Goal: Task Accomplishment & Management: Manage account settings

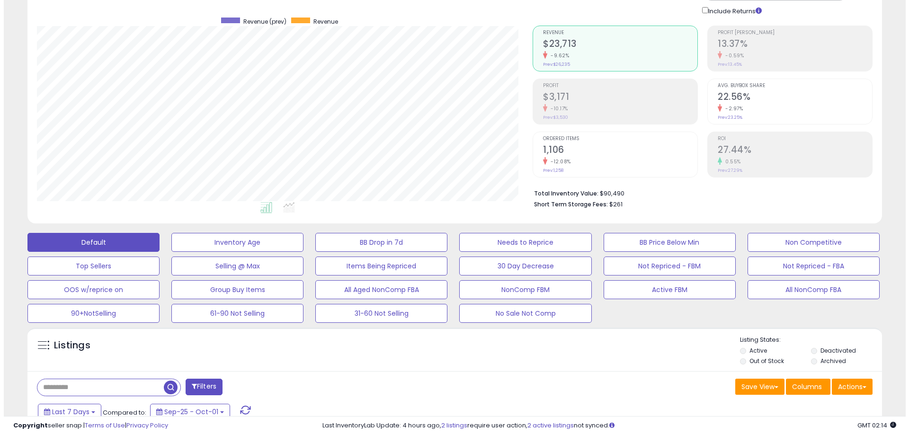
scroll to position [194, 496]
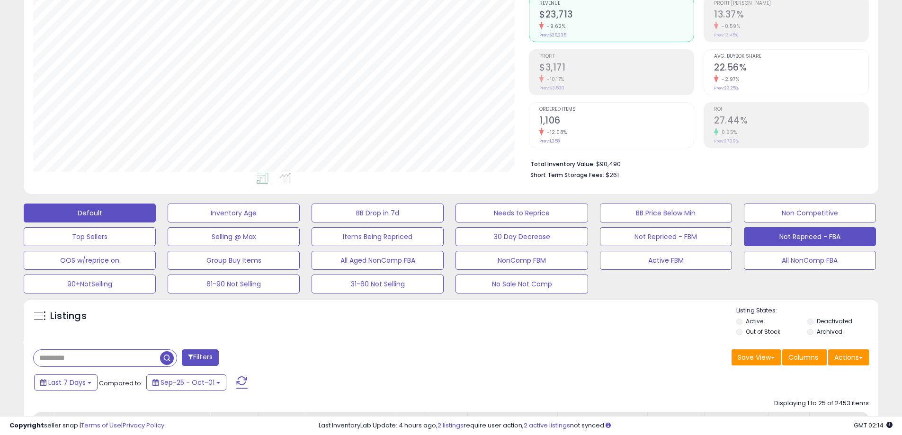
click at [826, 242] on button "Not Repriced - FBA" at bounding box center [810, 236] width 132 height 19
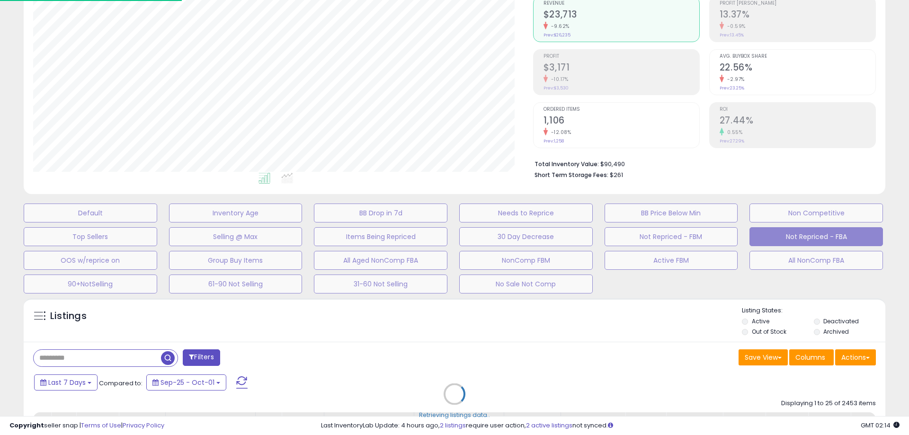
scroll to position [473169, 472863]
select select "**"
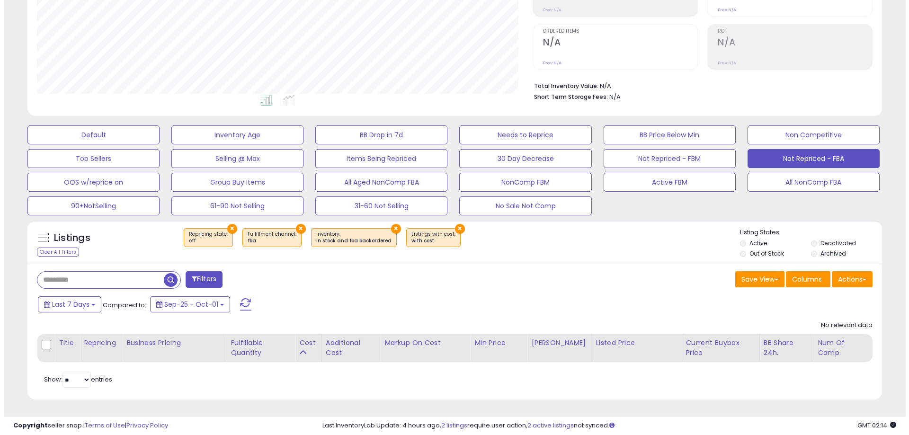
scroll to position [194, 496]
click at [451, 232] on button "×" at bounding box center [456, 229] width 10 height 10
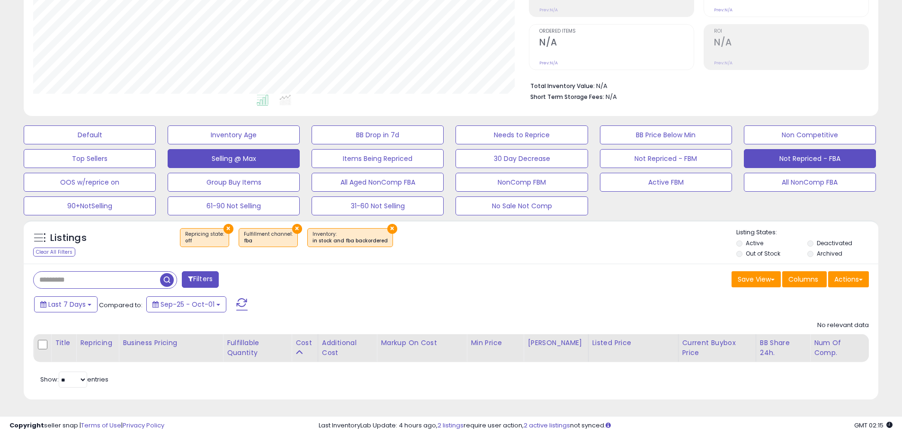
click at [254, 153] on button "Selling @ Max" at bounding box center [234, 158] width 132 height 19
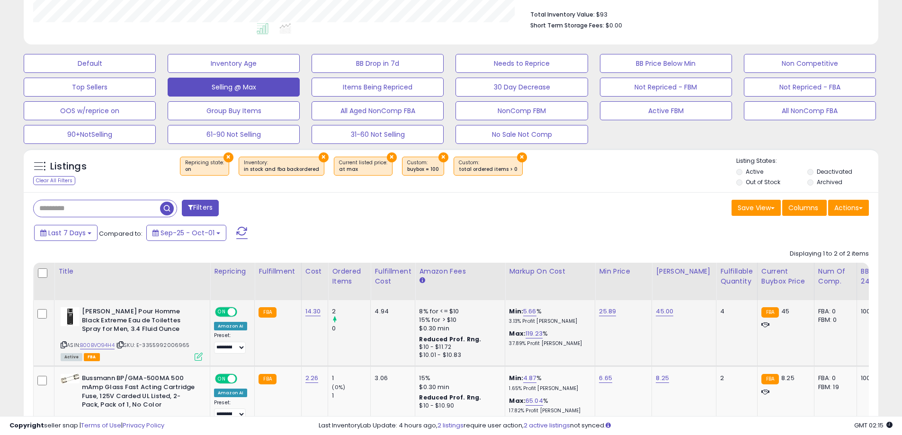
scroll to position [332, 0]
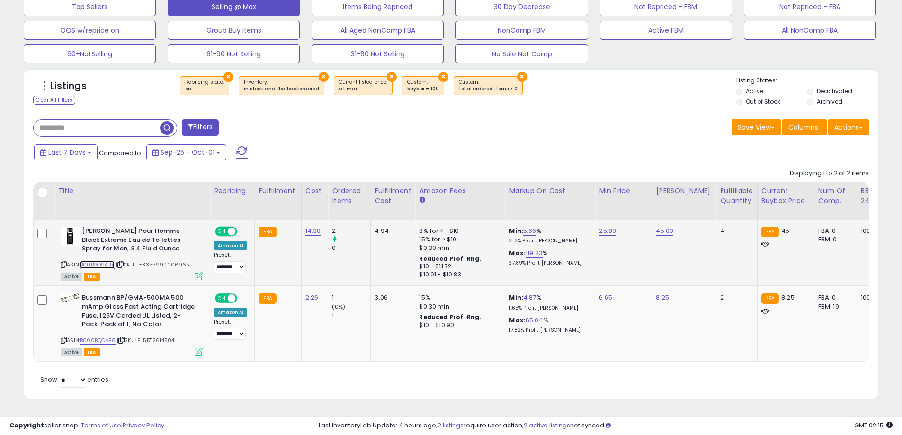
click at [106, 261] on link "B00BVO94H4" at bounding box center [97, 265] width 35 height 8
click at [662, 226] on link "45.00" at bounding box center [665, 230] width 18 height 9
drag, startPoint x: 658, startPoint y: 197, endPoint x: 521, endPoint y: 204, distance: 136.9
click at [521, 204] on table "Title Repricing" at bounding box center [562, 272] width 1058 height 180
type input "**"
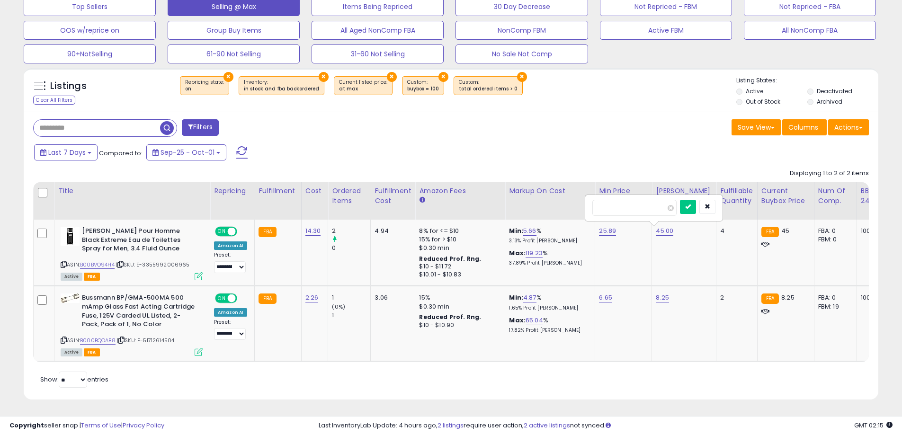
click button "submit" at bounding box center [688, 207] width 16 height 14
click at [241, 146] on span at bounding box center [241, 152] width 11 height 12
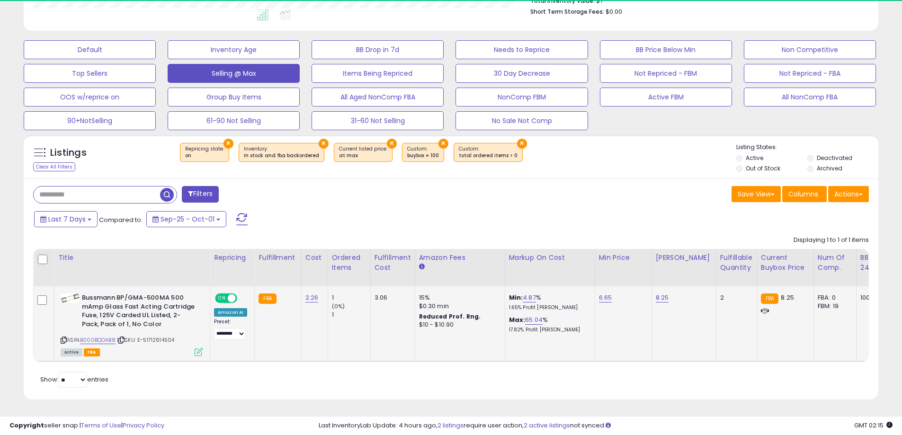
scroll to position [194, 496]
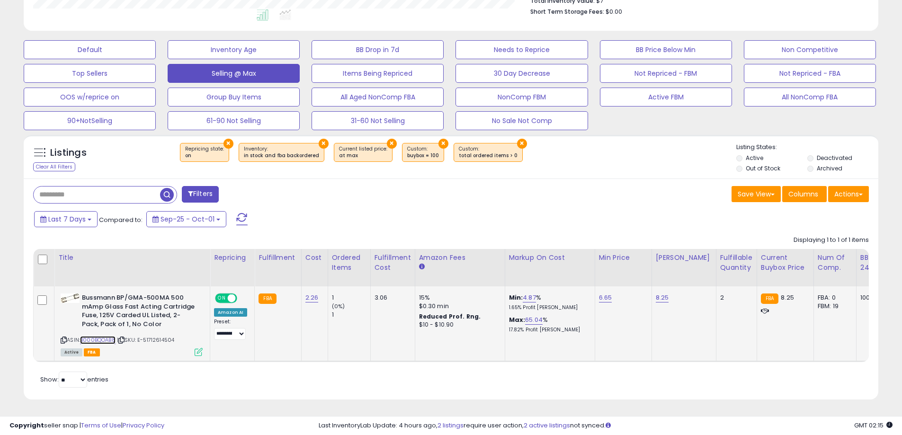
click at [104, 336] on link "B000BQOAB8" at bounding box center [98, 340] width 36 height 8
click at [656, 293] on link "8.25" at bounding box center [662, 297] width 13 height 9
click at [634, 267] on input "****" at bounding box center [631, 275] width 84 height 16
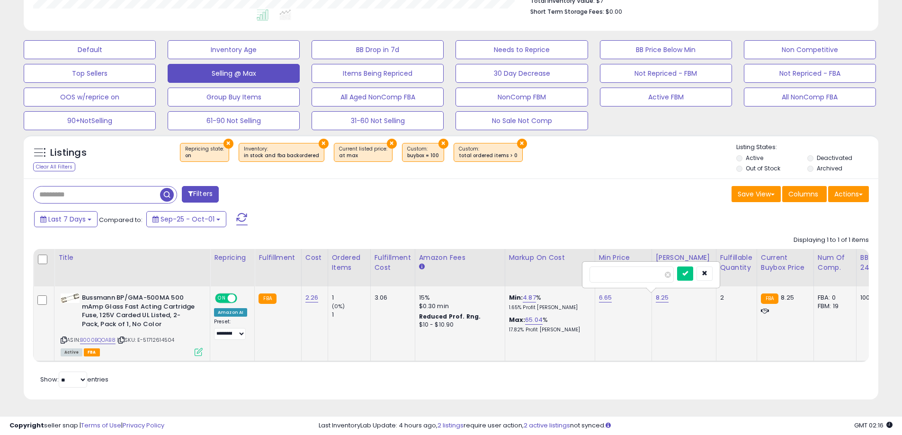
type input "**"
click button "submit" at bounding box center [685, 274] width 16 height 14
click at [663, 293] on link "10.00" at bounding box center [663, 297] width 15 height 9
drag, startPoint x: 635, startPoint y: 266, endPoint x: 592, endPoint y: 271, distance: 43.4
click at [593, 271] on input "*****" at bounding box center [633, 275] width 84 height 16
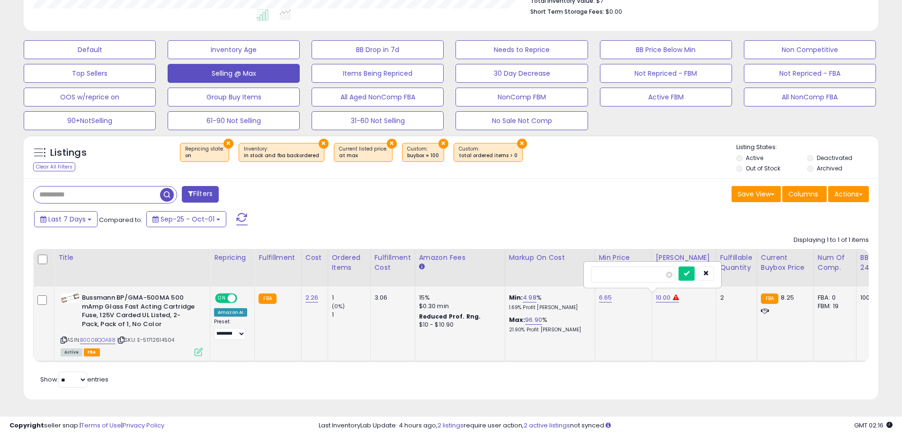
type input "****"
click button "submit" at bounding box center [686, 274] width 16 height 14
click at [438, 139] on button "×" at bounding box center [443, 144] width 10 height 10
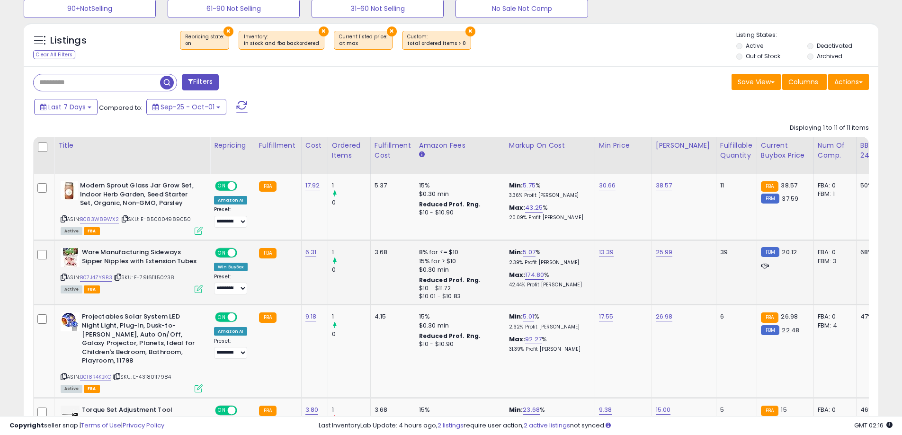
scroll to position [287, 0]
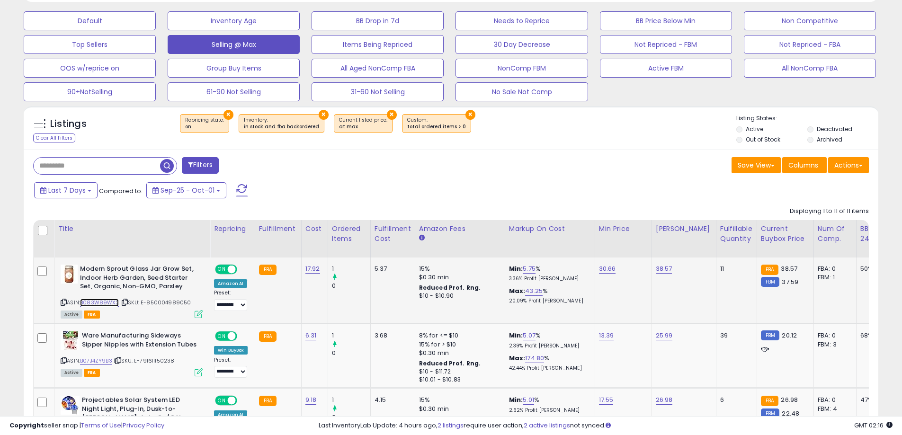
click at [111, 299] on link "B083W89WX2" at bounding box center [99, 303] width 39 height 8
click at [666, 267] on link "38.57" at bounding box center [664, 268] width 17 height 9
drag, startPoint x: 654, startPoint y: 248, endPoint x: 592, endPoint y: 249, distance: 62.5
click at [592, 249] on div "*****" at bounding box center [654, 245] width 136 height 25
type input "**"
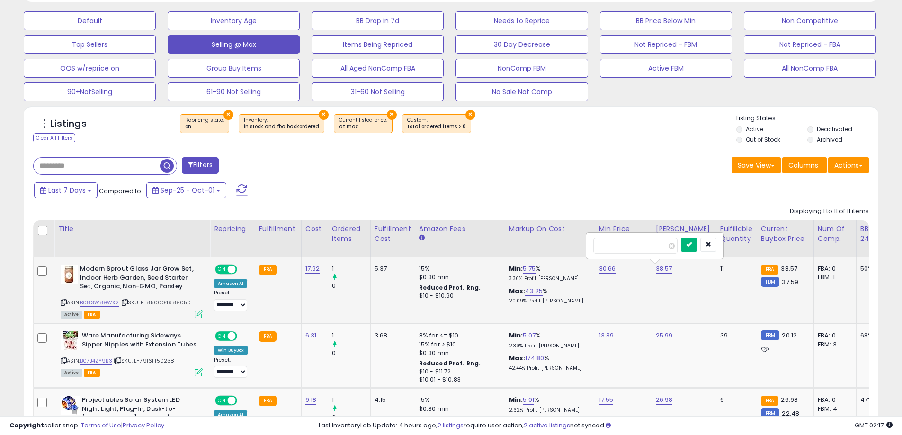
click at [692, 244] on icon "submit" at bounding box center [689, 244] width 6 height 6
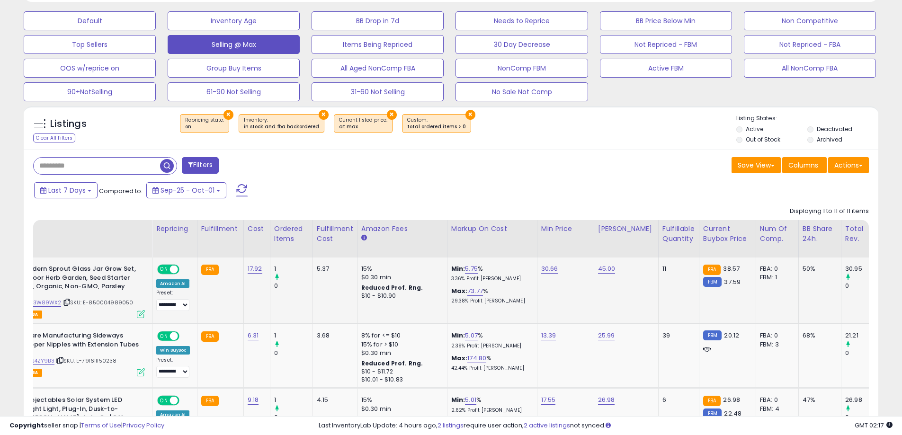
scroll to position [0, 51]
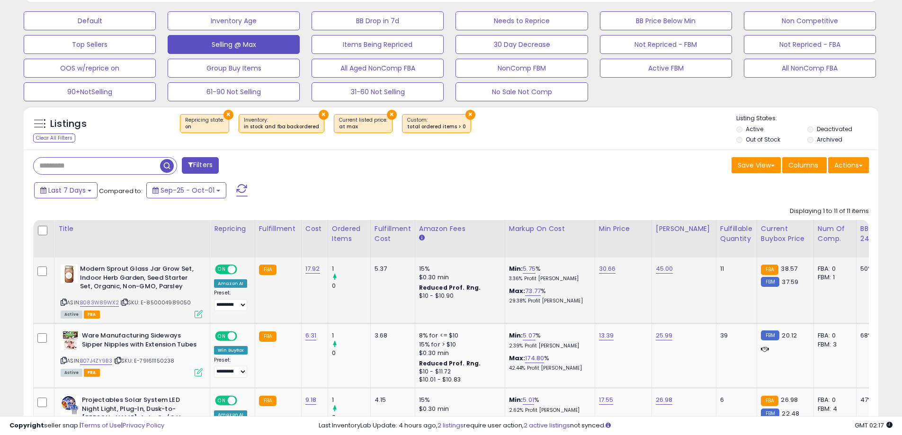
click at [238, 190] on span at bounding box center [241, 190] width 11 height 12
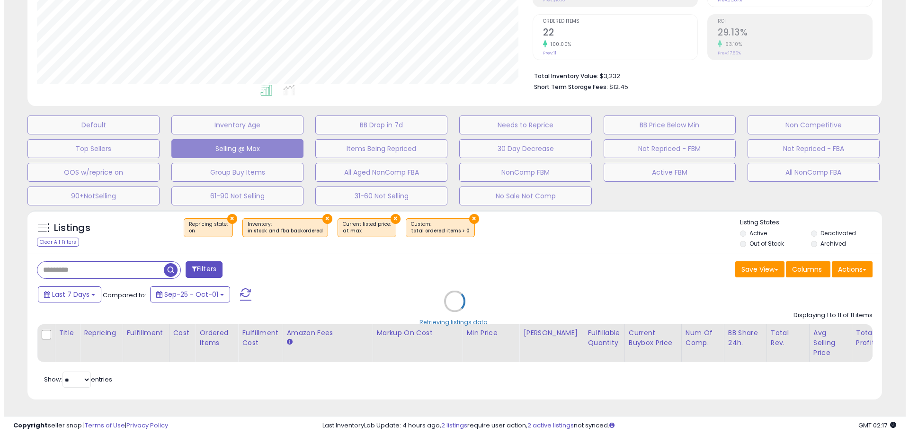
scroll to position [190, 0]
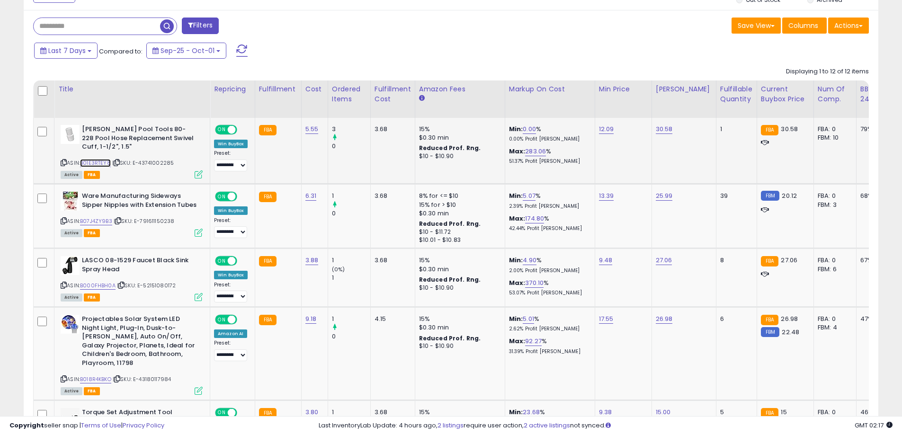
click at [94, 159] on link "B01E3RTEY8" at bounding box center [95, 163] width 31 height 8
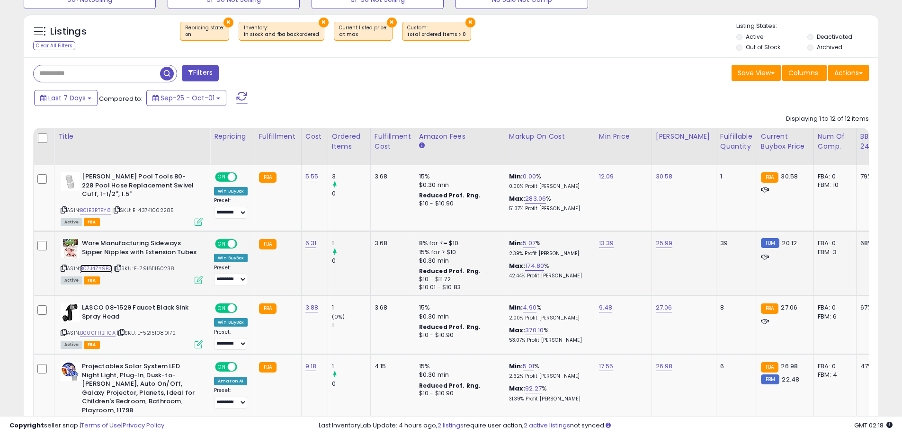
click at [89, 265] on link "B07J4ZY9B3" at bounding box center [96, 269] width 32 height 8
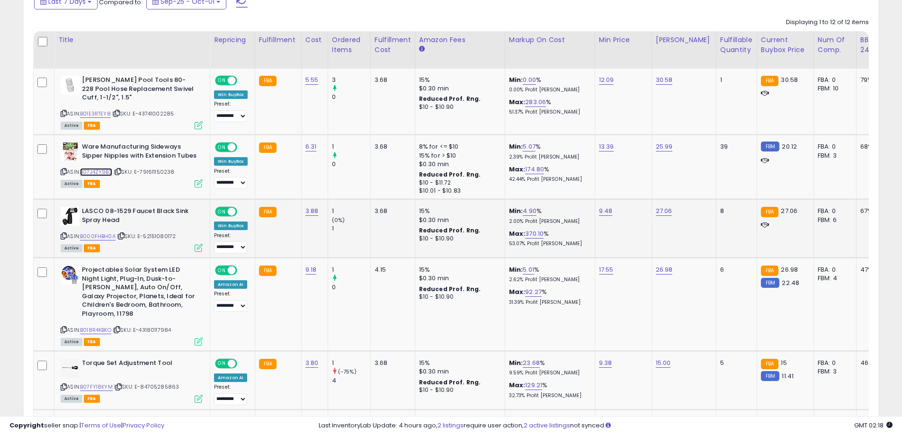
scroll to position [474, 0]
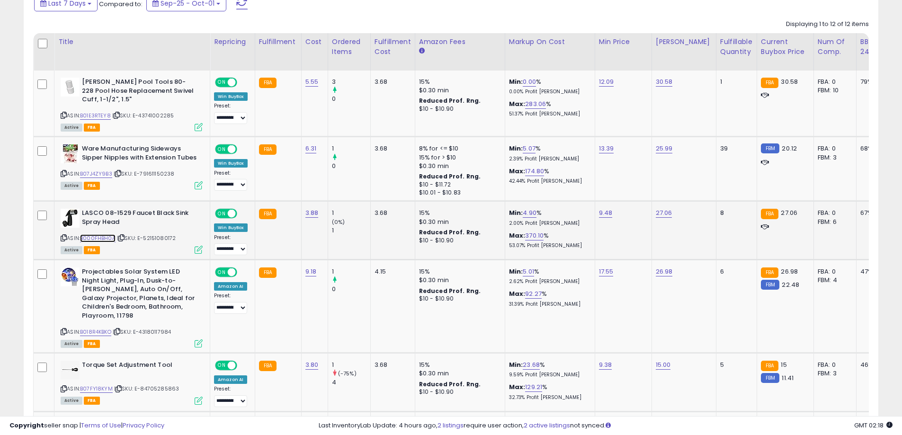
click at [84, 234] on link "B000FHBH0A" at bounding box center [98, 238] width 36 height 8
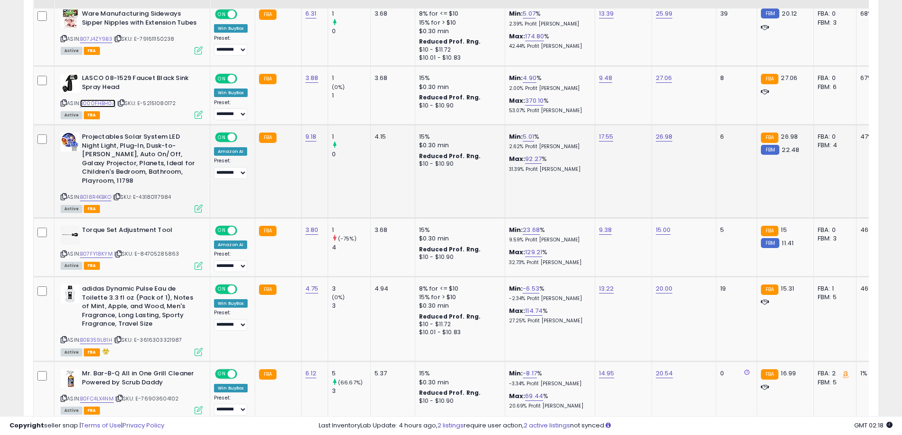
scroll to position [663, 0]
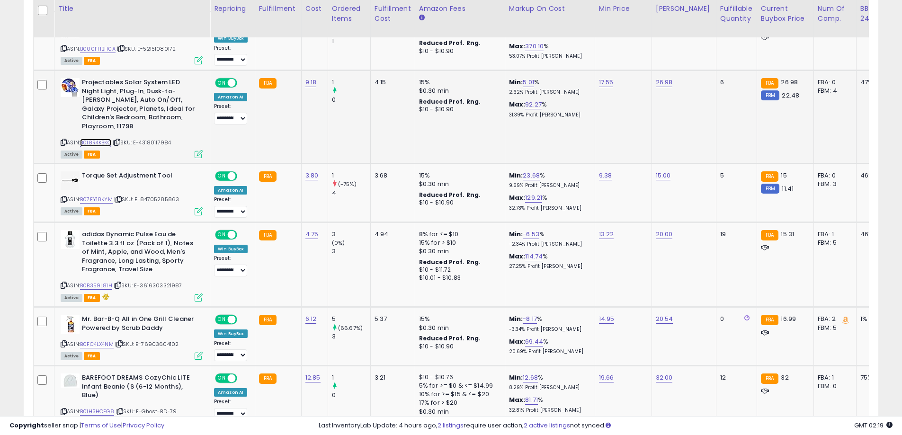
click at [107, 139] on link "B018R4KBKO" at bounding box center [95, 143] width 31 height 8
click at [656, 78] on link "26.98" at bounding box center [664, 82] width 17 height 9
drag, startPoint x: 646, startPoint y: 48, endPoint x: 592, endPoint y: 52, distance: 53.6
click at [591, 52] on div "*****" at bounding box center [654, 51] width 136 height 25
type input "**"
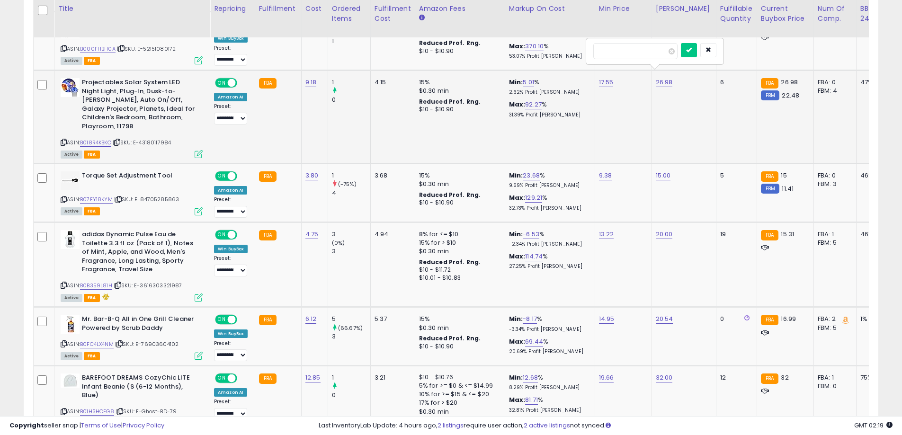
click button "submit" at bounding box center [689, 50] width 16 height 14
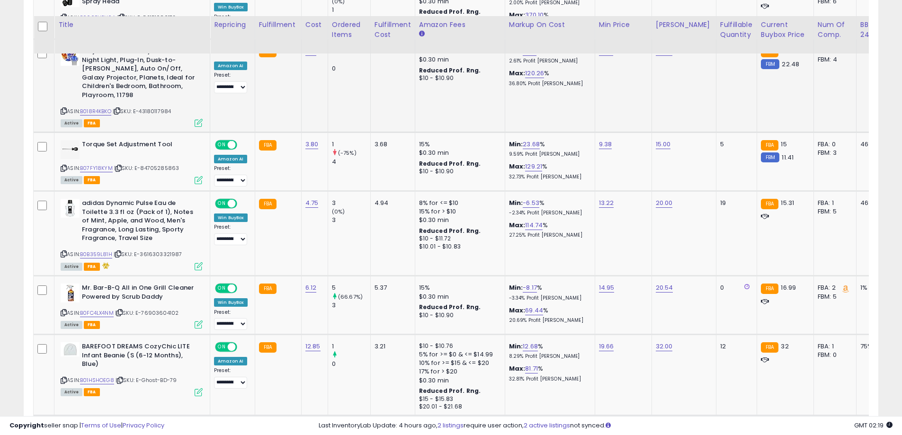
scroll to position [711, 0]
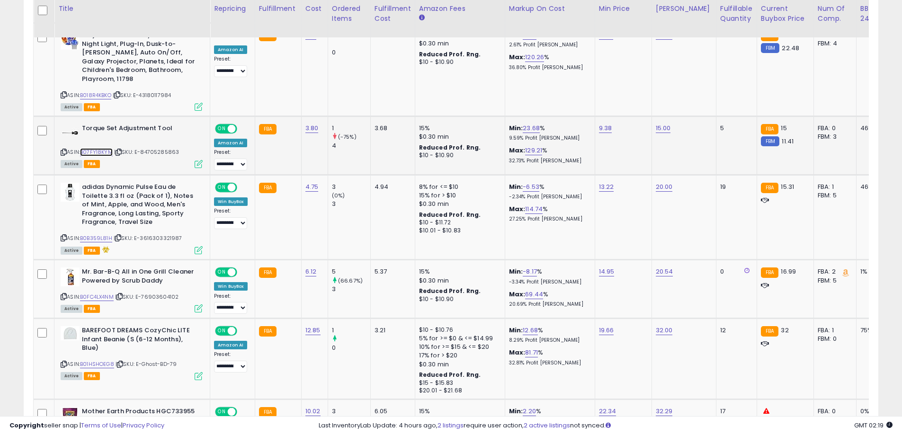
click at [101, 148] on link "B07FY18KYM" at bounding box center [96, 152] width 33 height 8
click at [663, 124] on link "15.00" at bounding box center [663, 128] width 15 height 9
drag, startPoint x: 646, startPoint y: 98, endPoint x: 597, endPoint y: 98, distance: 48.8
click at [597, 98] on input "*****" at bounding box center [634, 97] width 84 height 16
type input "**"
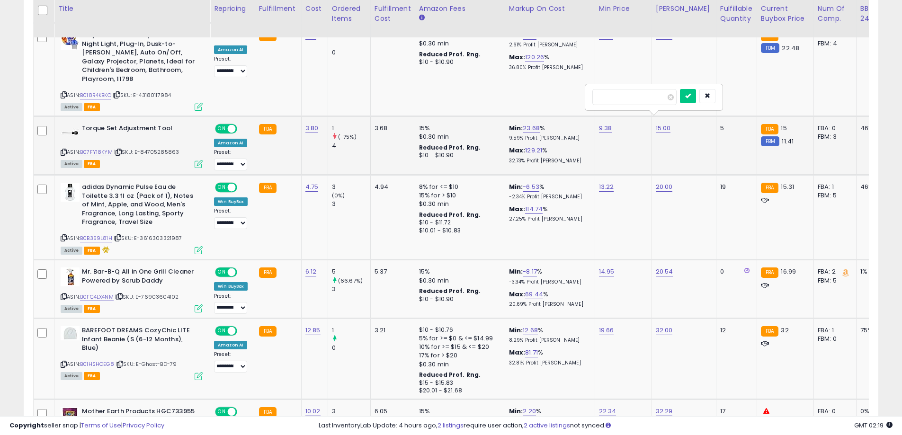
click button "submit" at bounding box center [688, 96] width 16 height 14
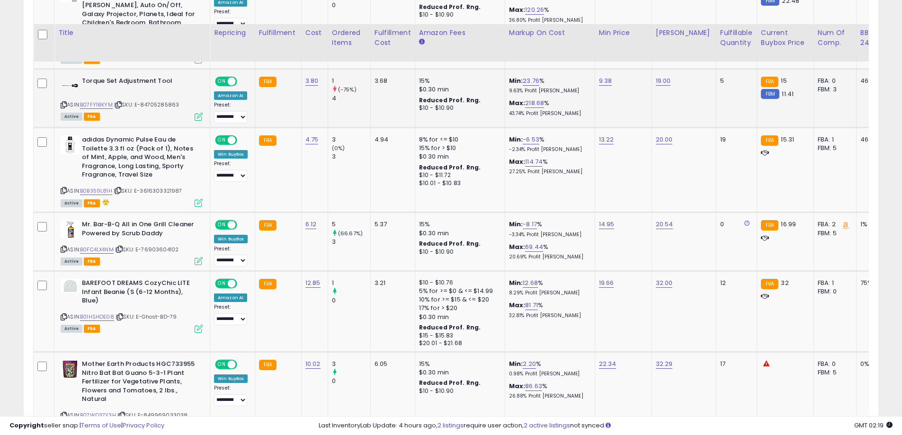
scroll to position [805, 0]
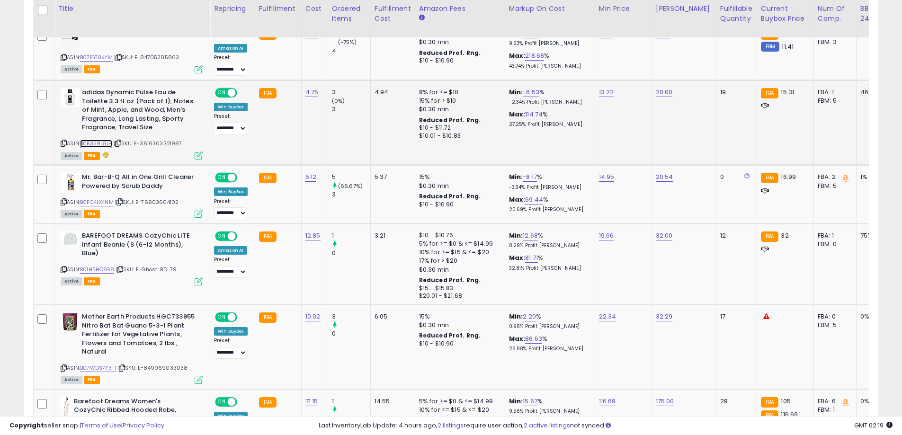
click at [102, 140] on link "B0B359L81H" at bounding box center [96, 144] width 32 height 8
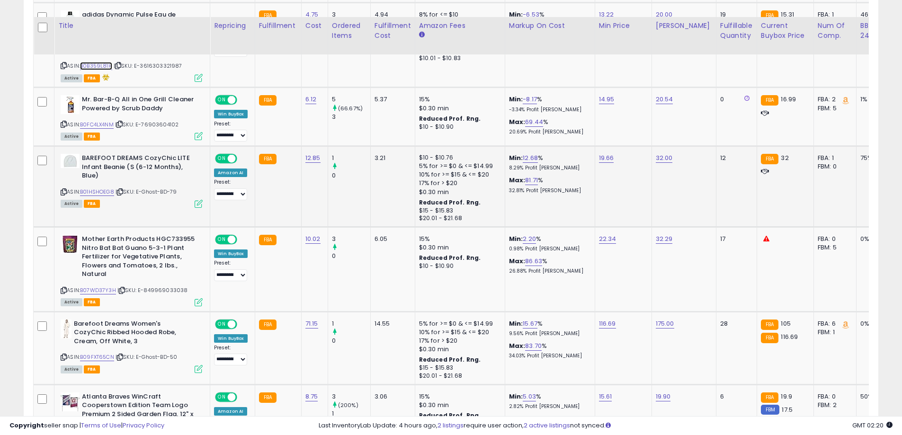
scroll to position [900, 0]
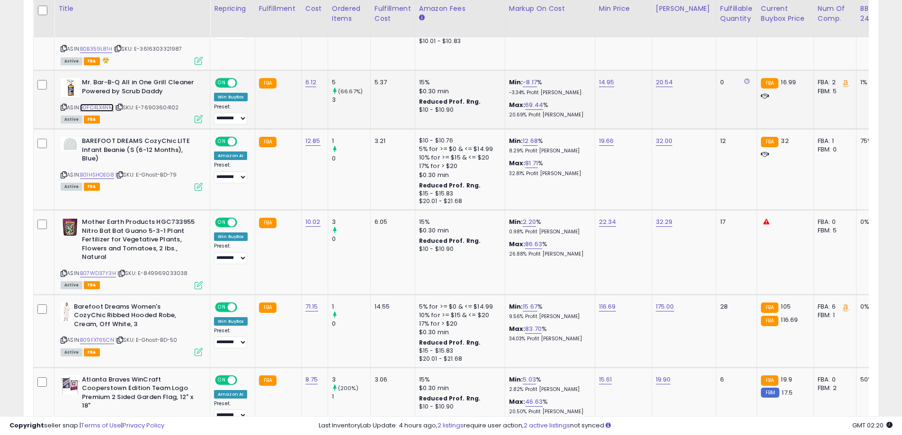
click at [99, 104] on link "B0FC4LX4NM" at bounding box center [97, 108] width 34 height 8
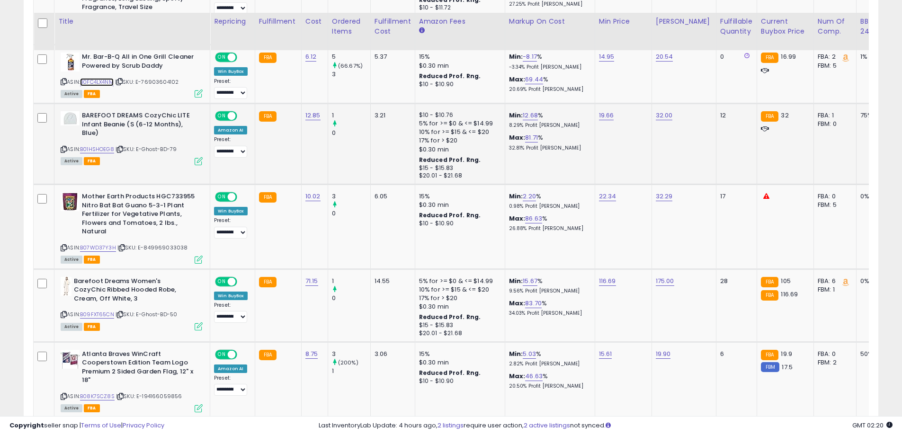
scroll to position [947, 0]
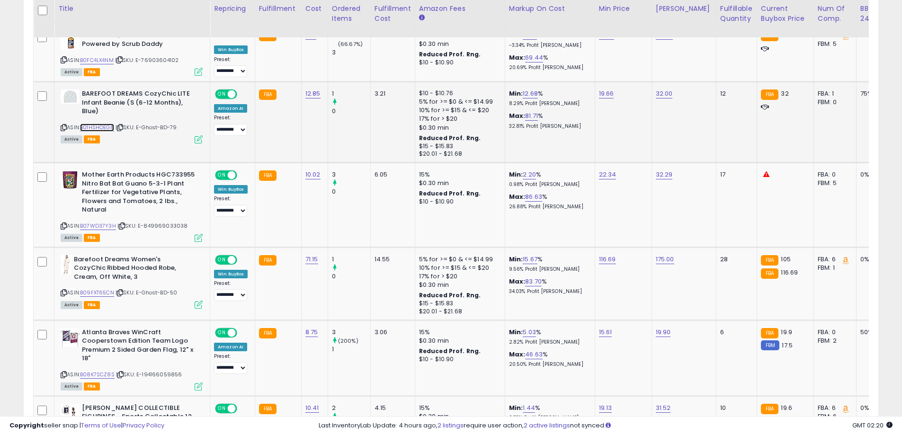
click at [105, 124] on link "B01HSHOEG8" at bounding box center [97, 128] width 34 height 8
click at [661, 89] on link "32.00" at bounding box center [664, 93] width 17 height 9
drag, startPoint x: 623, startPoint y: 65, endPoint x: 600, endPoint y: 63, distance: 22.8
click at [600, 63] on input "*****" at bounding box center [635, 62] width 84 height 16
type input "**"
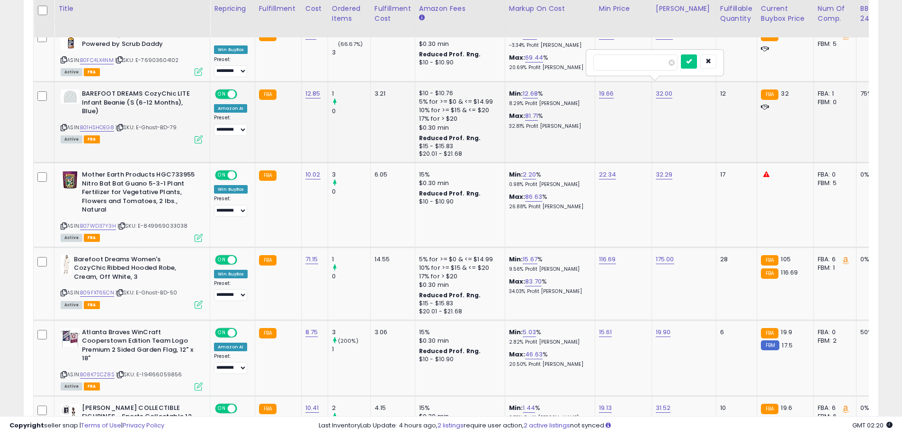
click button "submit" at bounding box center [689, 61] width 16 height 14
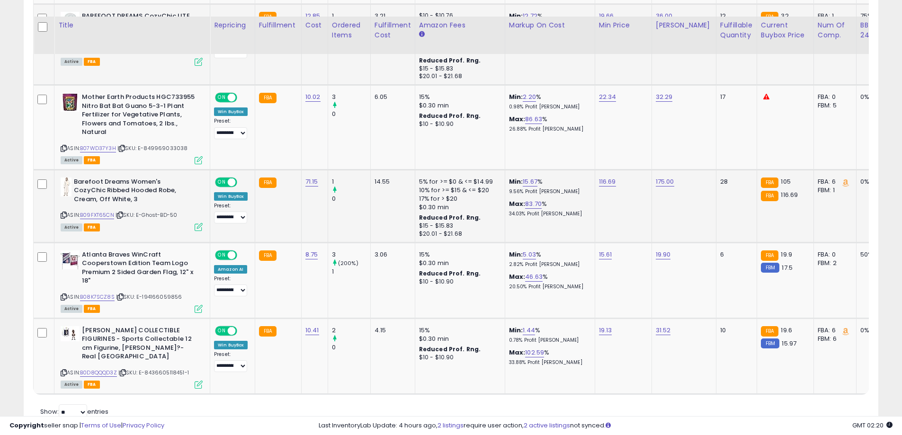
scroll to position [1042, 0]
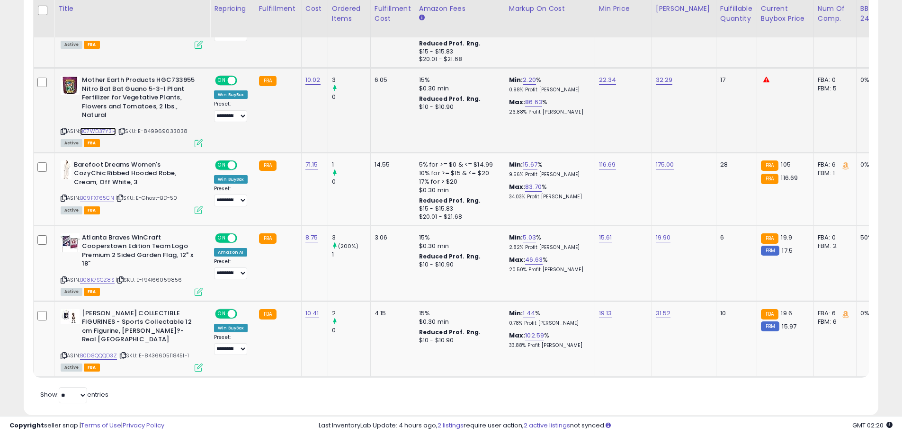
click at [104, 127] on link "B07WD37Y3H" at bounding box center [98, 131] width 36 height 8
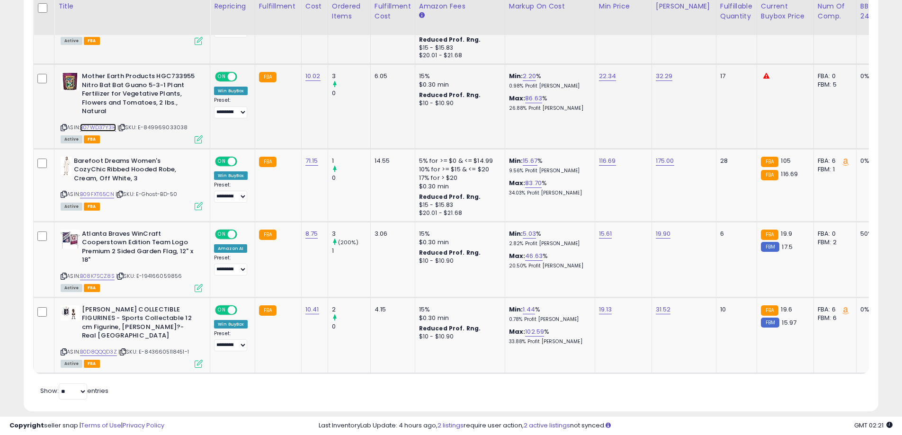
scroll to position [1047, 0]
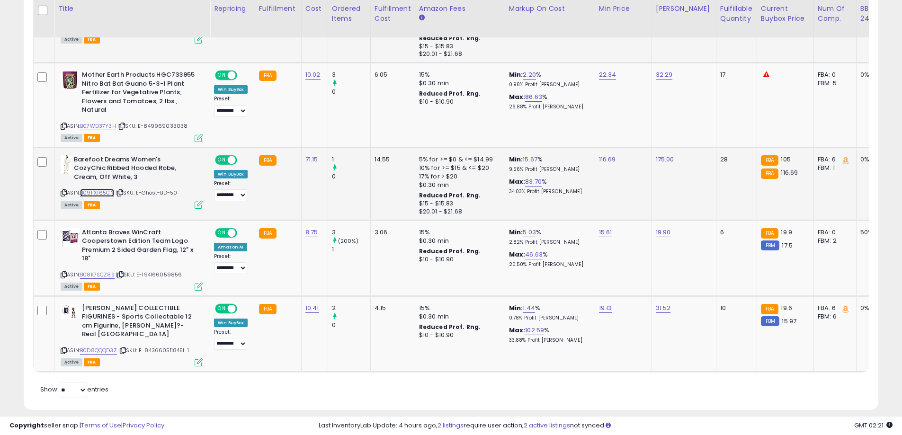
click at [105, 189] on link "B09FXT65CN" at bounding box center [97, 193] width 34 height 8
click at [101, 271] on link "B08K7SCZ8S" at bounding box center [97, 275] width 35 height 8
click at [102, 347] on link "B0D8QQQD3Z" at bounding box center [98, 351] width 37 height 8
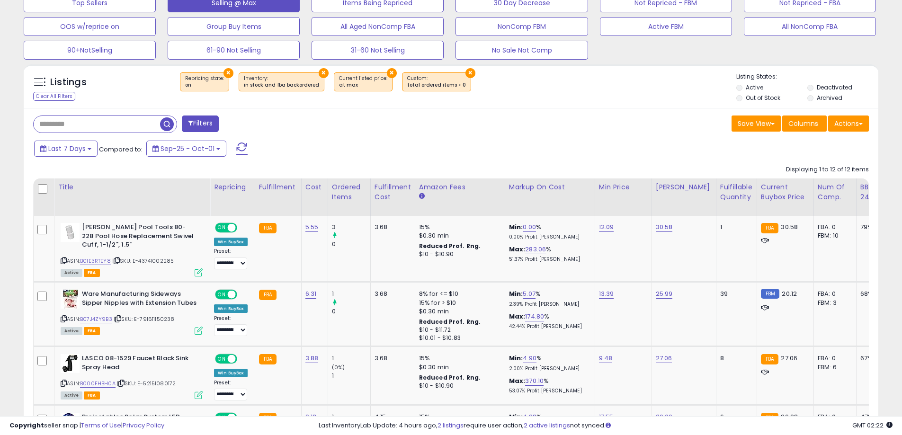
scroll to position [0, 0]
